Goal: Task Accomplishment & Management: Manage account settings

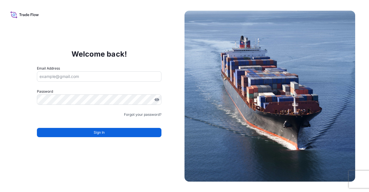
click at [92, 79] on input "Email Address" at bounding box center [99, 76] width 125 height 10
type input "[PERSON_NAME][EMAIL_ADDRESS][DOMAIN_NAME]"
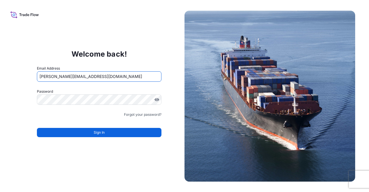
click at [81, 105] on form "Email Address [EMAIL_ADDRESS][DOMAIN_NAME] Password Must include: Upper & lower…" at bounding box center [99, 104] width 125 height 78
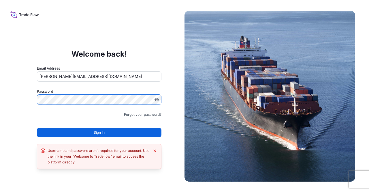
click at [162, 99] on div "Welcome back! Email Address [EMAIL_ADDRESS][DOMAIN_NAME] Password Must include:…" at bounding box center [99, 96] width 171 height 119
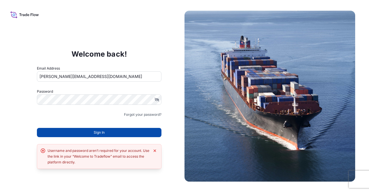
click at [92, 135] on button "Sign In" at bounding box center [99, 132] width 125 height 9
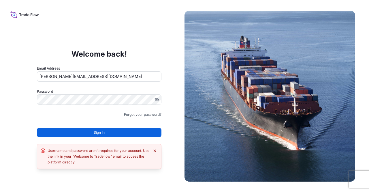
click at [157, 149] on icon "Dismiss error" at bounding box center [155, 150] width 5 height 5
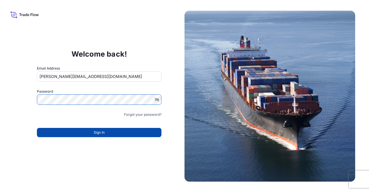
click at [106, 128] on button "Sign In" at bounding box center [99, 132] width 125 height 9
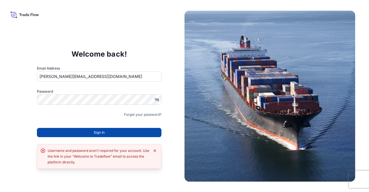
click at [73, 132] on button "Sign In" at bounding box center [99, 132] width 125 height 9
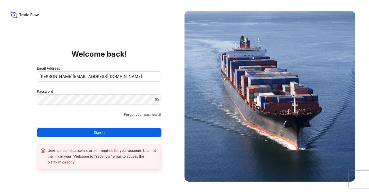
click at [155, 148] on icon "Dismiss error" at bounding box center [155, 150] width 5 height 5
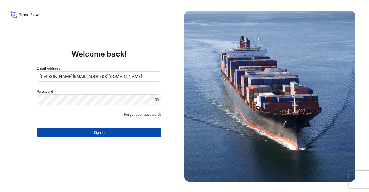
click at [81, 134] on button "Sign In" at bounding box center [99, 132] width 125 height 9
